Goal: Download file/media

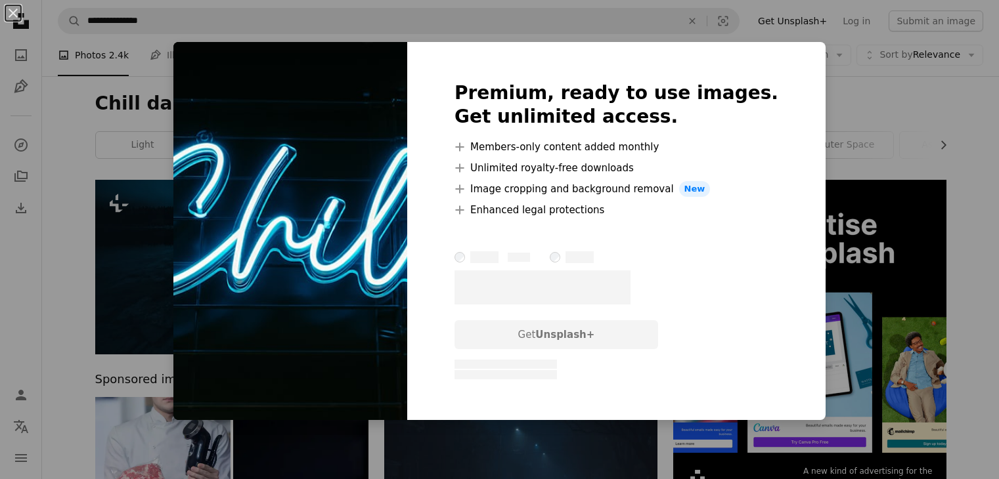
scroll to position [538, 0]
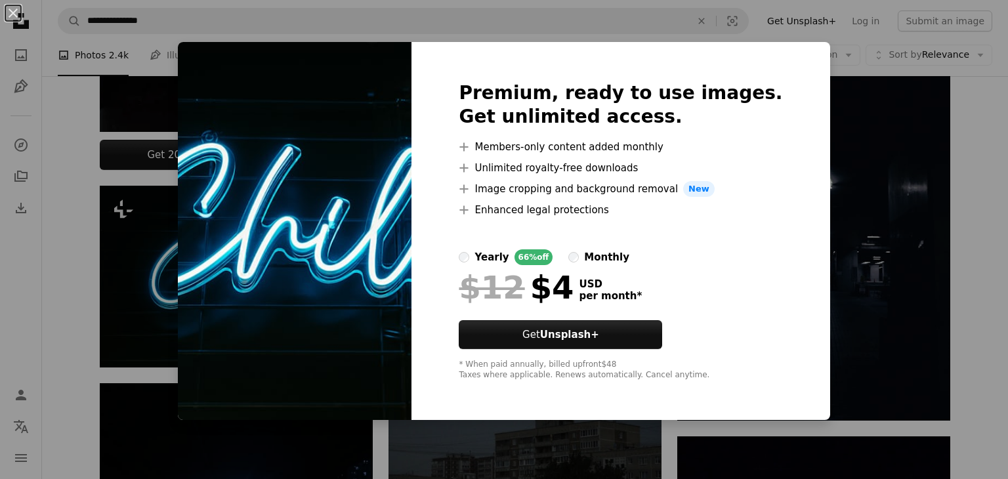
click at [867, 169] on div "An X shape Premium, ready to use images. Get unlimited access. A plus sign Memb…" at bounding box center [504, 239] width 1008 height 479
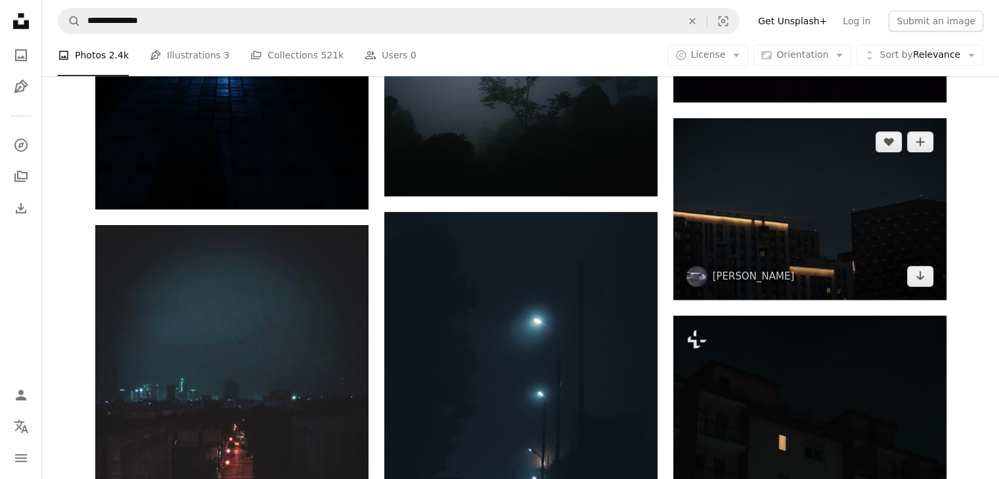
scroll to position [1074, 0]
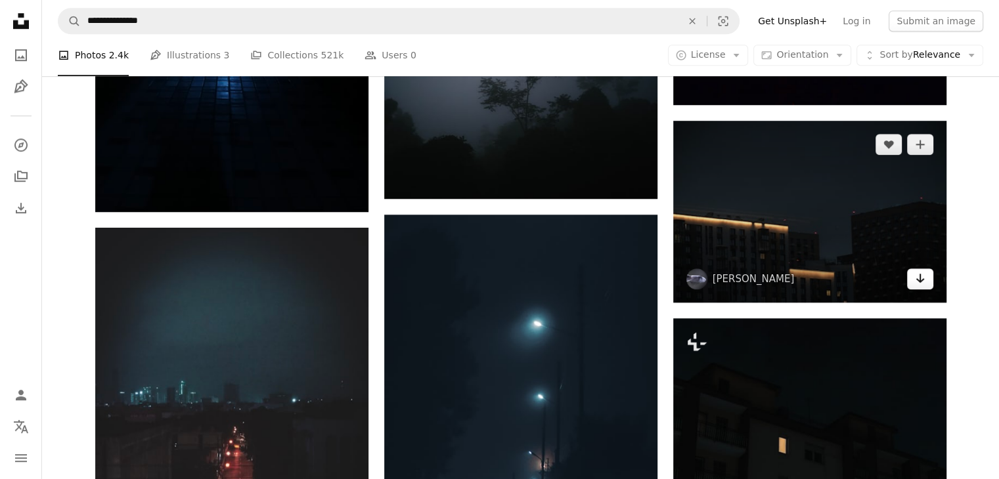
click at [920, 276] on icon "Arrow pointing down" at bounding box center [920, 278] width 11 height 16
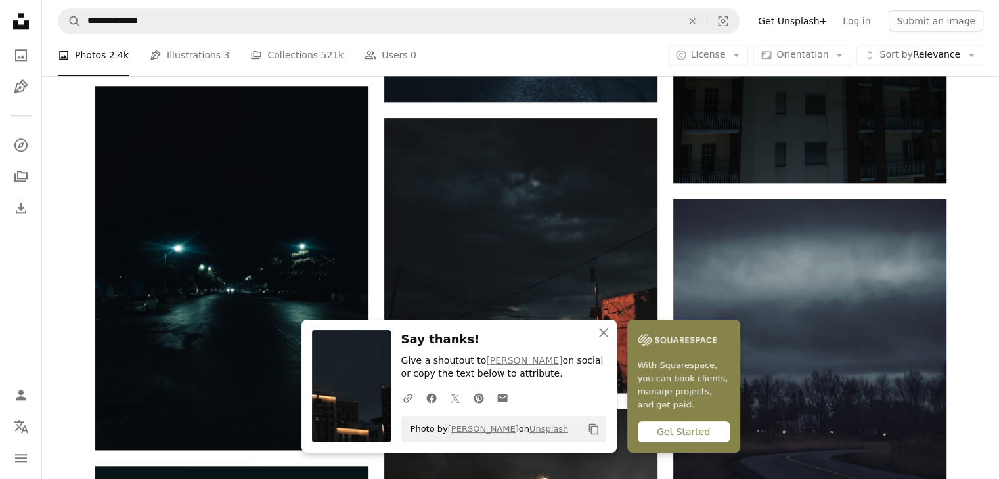
scroll to position [1597, 0]
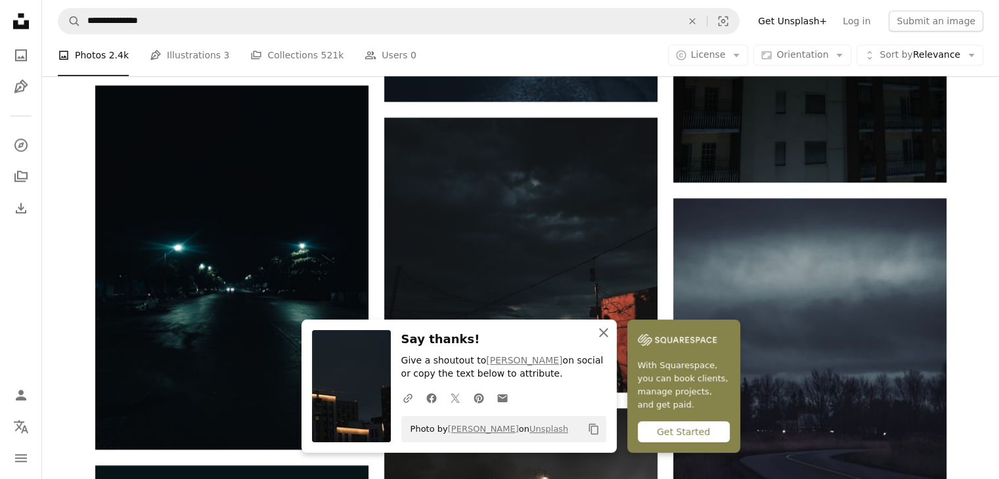
click at [601, 326] on icon "An X shape" at bounding box center [603, 333] width 16 height 16
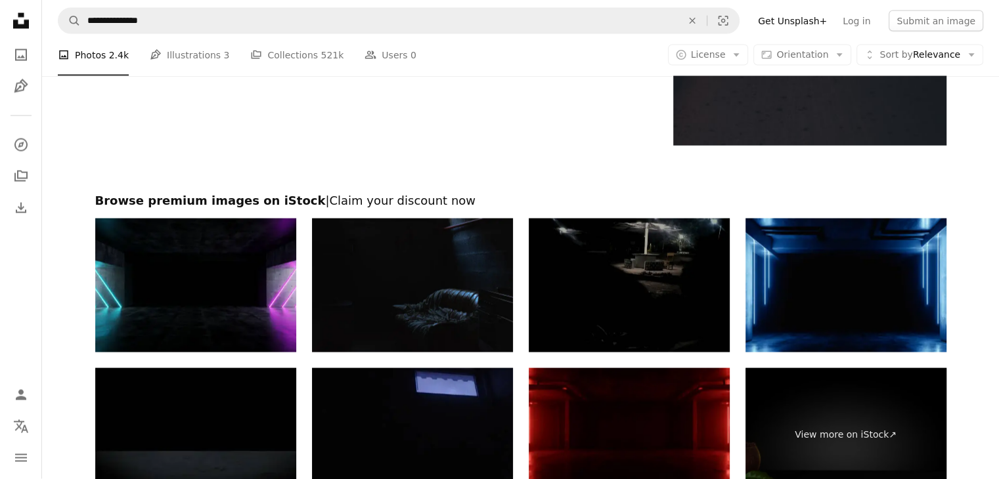
scroll to position [2560, 0]
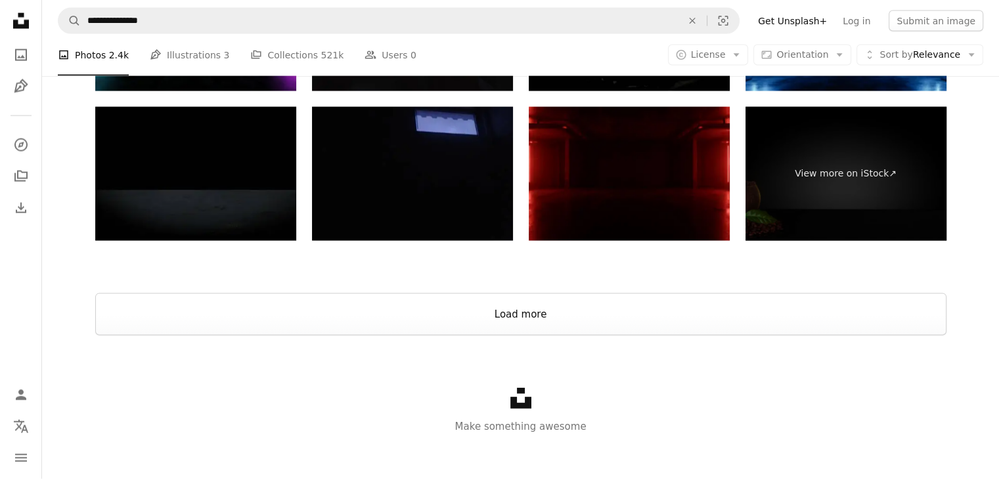
click at [518, 311] on button "Load more" at bounding box center [520, 314] width 851 height 42
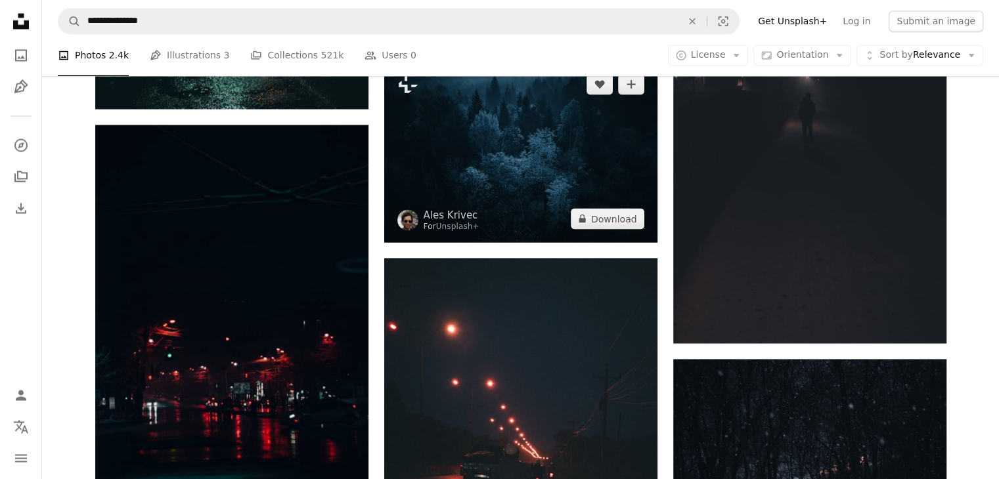
scroll to position [2311, 0]
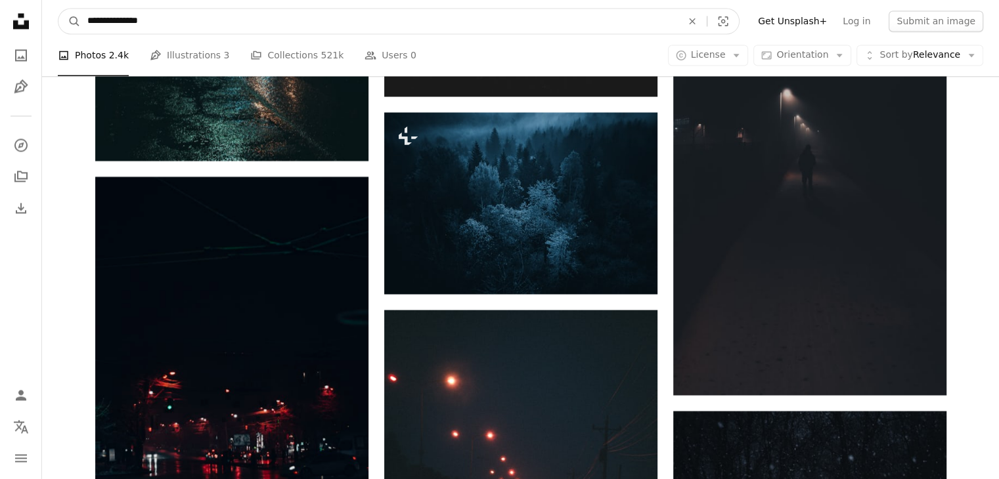
click at [240, 13] on input "**********" at bounding box center [379, 21] width 597 height 25
type input "**********"
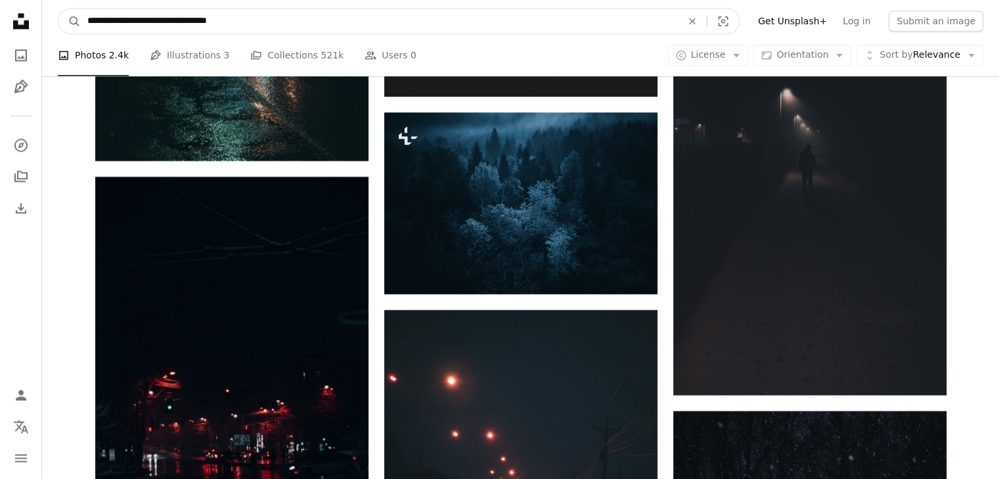
click at [58, 9] on button "A magnifying glass" at bounding box center [69, 21] width 22 height 25
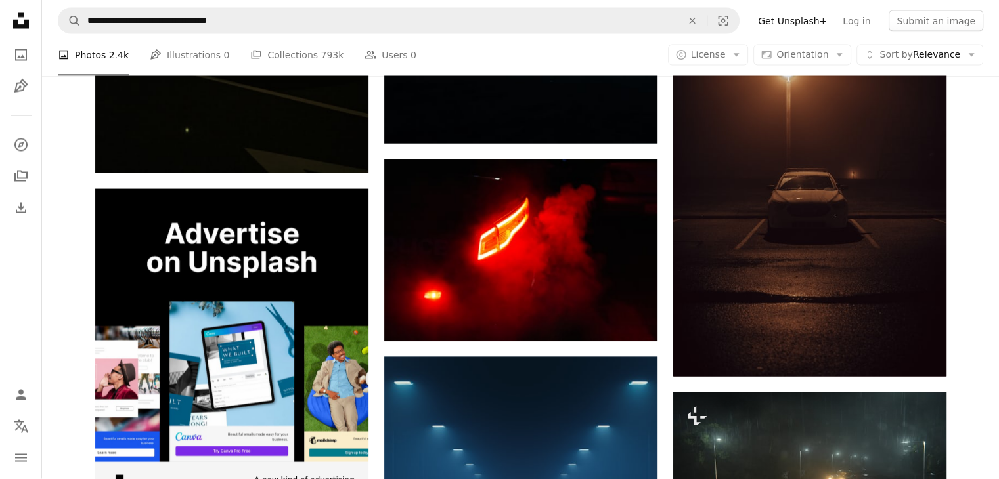
scroll to position [2498, 0]
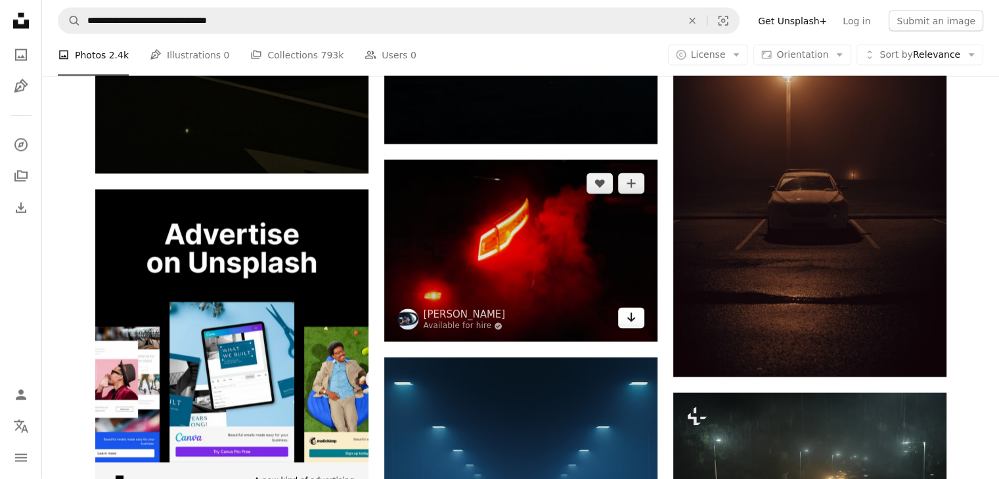
click at [636, 320] on link "Arrow pointing down" at bounding box center [631, 318] width 26 height 21
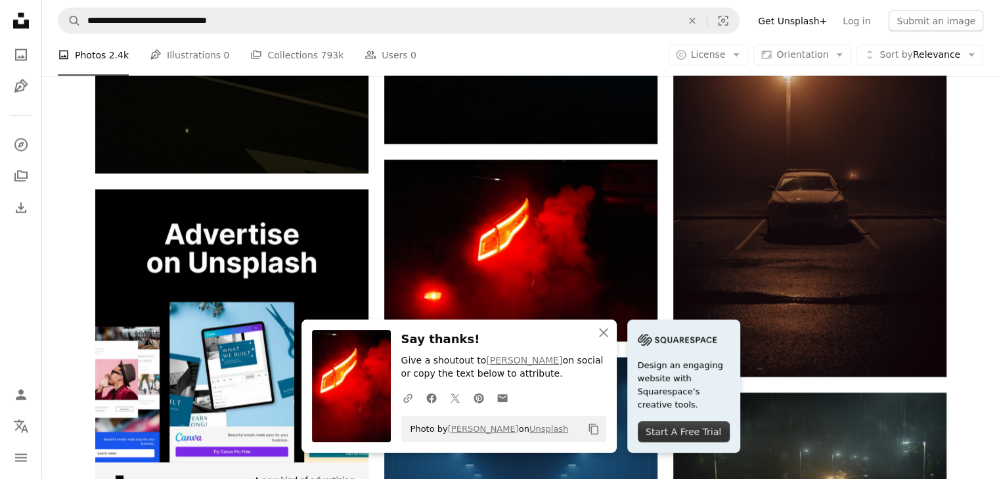
click at [658, 252] on div "Plus sign for Unsplash+ A heart A plus sign A Chosen Soul For Unsplash+ A lock …" at bounding box center [520, 121] width 851 height 4878
click at [598, 330] on icon "An X shape" at bounding box center [603, 333] width 16 height 16
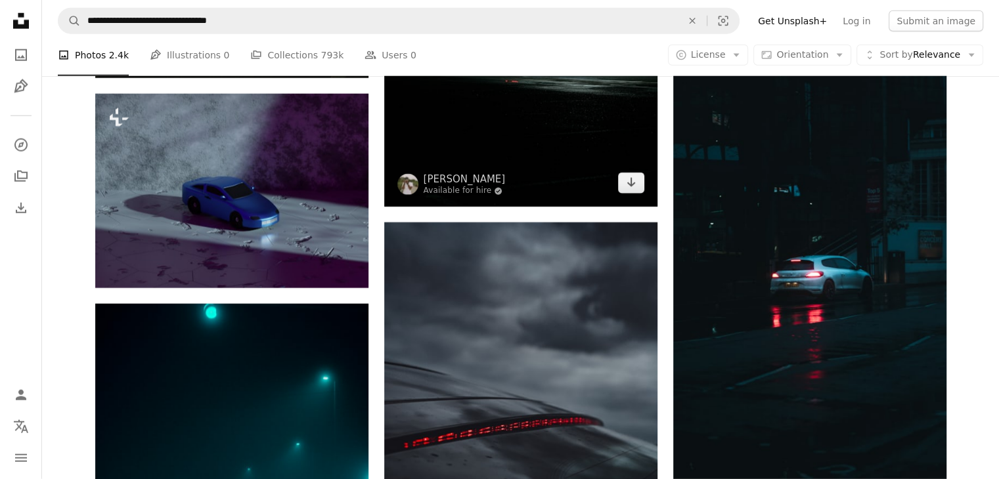
scroll to position [3418, 0]
